Goal: Task Accomplishment & Management: Manage account settings

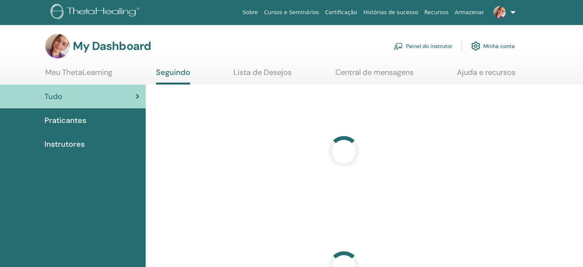
click at [418, 44] on link "Painel do instrutor" at bounding box center [423, 46] width 59 height 17
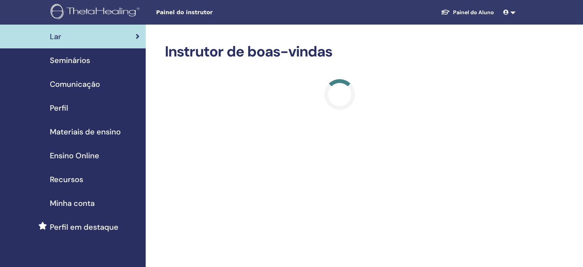
click at [75, 63] on span "Seminários" at bounding box center [70, 60] width 40 height 12
click at [82, 58] on span "Seminários" at bounding box center [70, 60] width 40 height 12
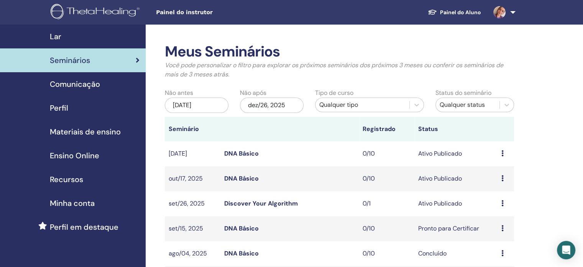
click at [504, 205] on div "Visualizar Editar Participantes Cancelar" at bounding box center [506, 203] width 9 height 9
click at [496, 223] on link "Editar" at bounding box center [492, 223] width 17 height 8
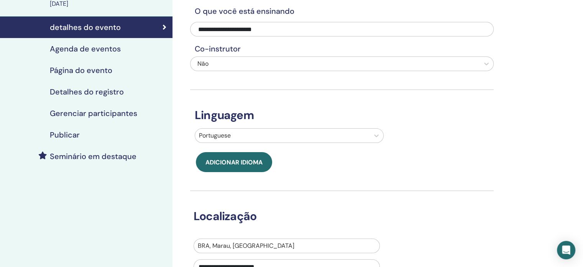
scroll to position [77, 0]
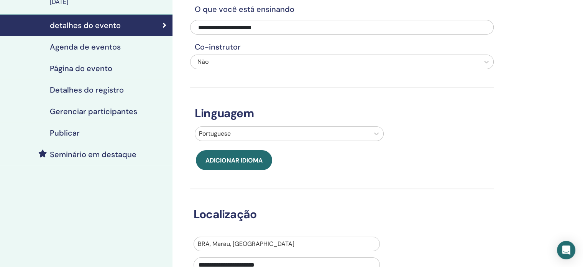
click at [106, 88] on h4 "Detalhes do registro" at bounding box center [87, 89] width 74 height 9
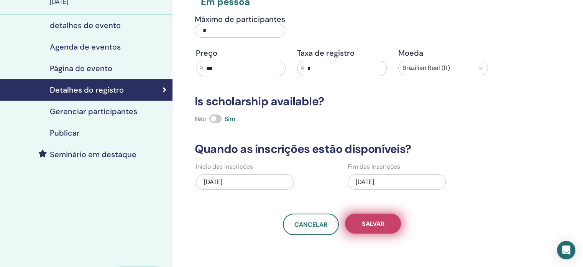
click at [373, 223] on span "Salvar" at bounding box center [373, 223] width 23 height 8
